Goal: Information Seeking & Learning: Check status

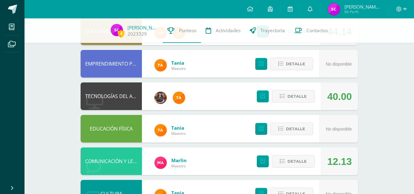
scroll to position [79, 0]
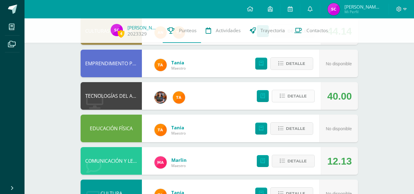
click at [289, 98] on span "Detalle" at bounding box center [296, 95] width 19 height 11
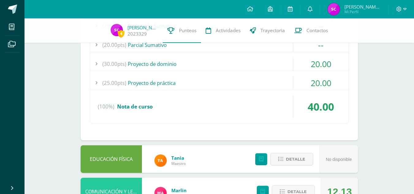
scroll to position [205, 0]
click at [301, 61] on div "20.00" at bounding box center [320, 64] width 55 height 14
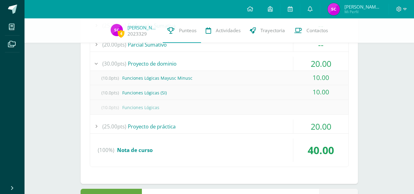
scroll to position [189, 0]
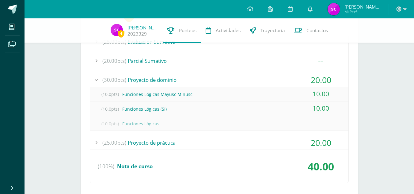
click at [289, 81] on div "(30.00pts) Proyecto de dominio" at bounding box center [219, 80] width 258 height 14
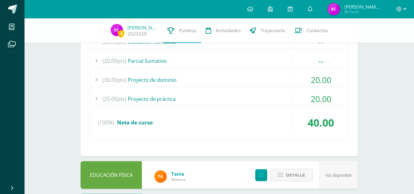
click at [292, 91] on div "(25.00pts) Evaluación Sumativa -- (25.0pts) Examen Final" at bounding box center [219, 87] width 259 height 105
click at [296, 98] on div "20.00" at bounding box center [320, 99] width 55 height 14
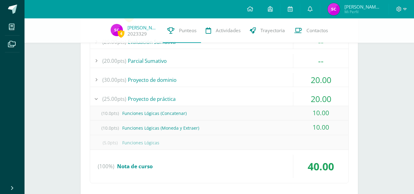
click at [285, 89] on div "(25.00pts) Evaluación Sumativa -- (25.0pts) Examen Final" at bounding box center [219, 109] width 259 height 149
click at [287, 78] on div "(30.00pts) Proyecto de dominio" at bounding box center [219, 80] width 258 height 14
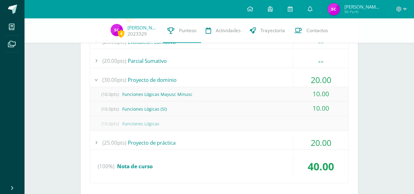
click at [287, 78] on div "(30.00pts) Proyecto de dominio" at bounding box center [219, 80] width 258 height 14
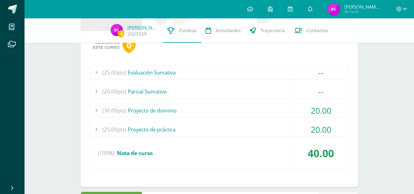
scroll to position [156, 0]
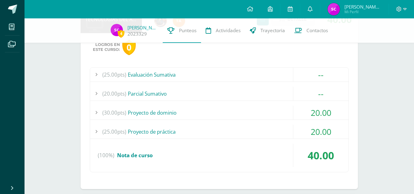
click at [298, 74] on div "--" at bounding box center [320, 75] width 55 height 14
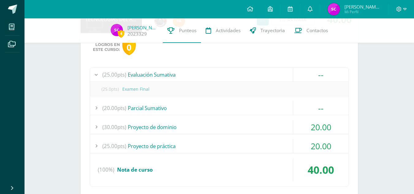
click at [298, 74] on div "--" at bounding box center [320, 75] width 55 height 14
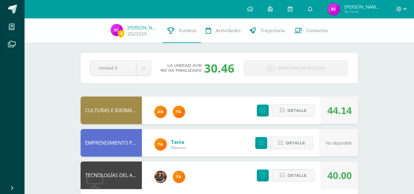
scroll to position [56, 0]
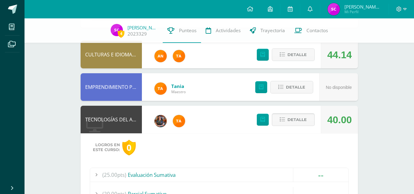
click at [297, 120] on span "Detalle" at bounding box center [296, 119] width 19 height 11
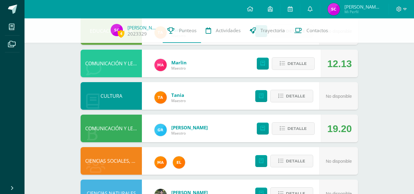
scroll to position [200, 0]
